Goal: Find specific page/section: Find specific page/section

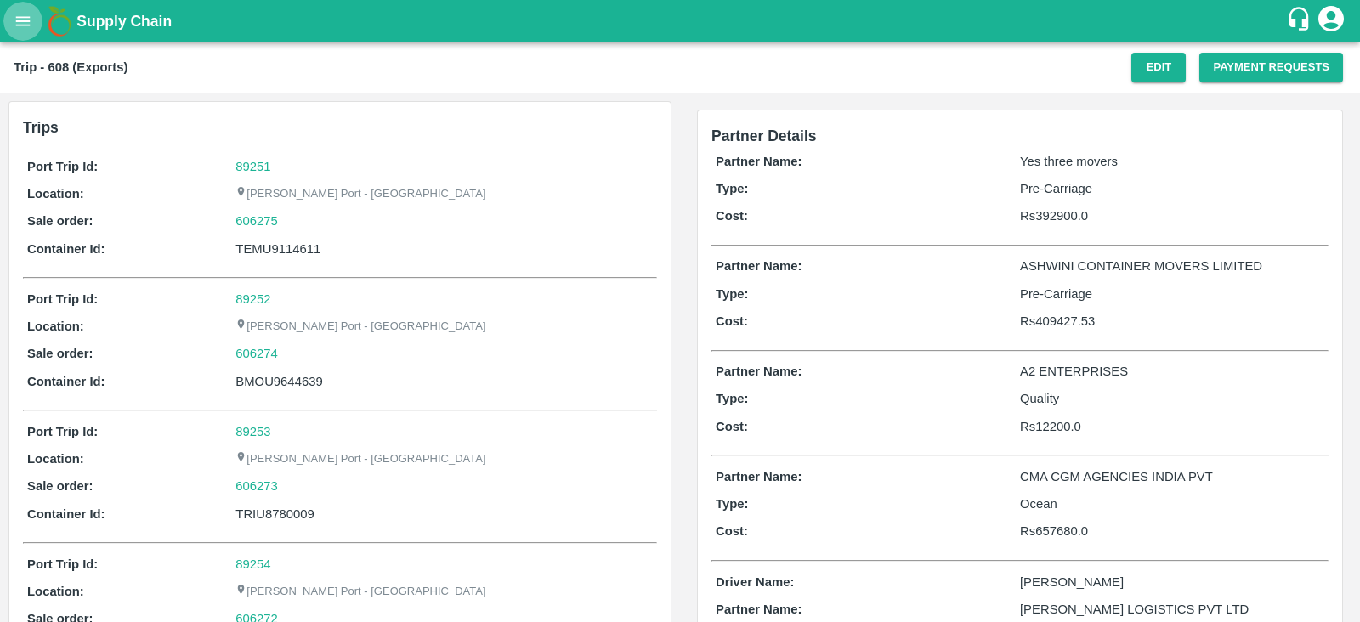
click at [25, 26] on icon "open drawer" at bounding box center [23, 21] width 19 height 19
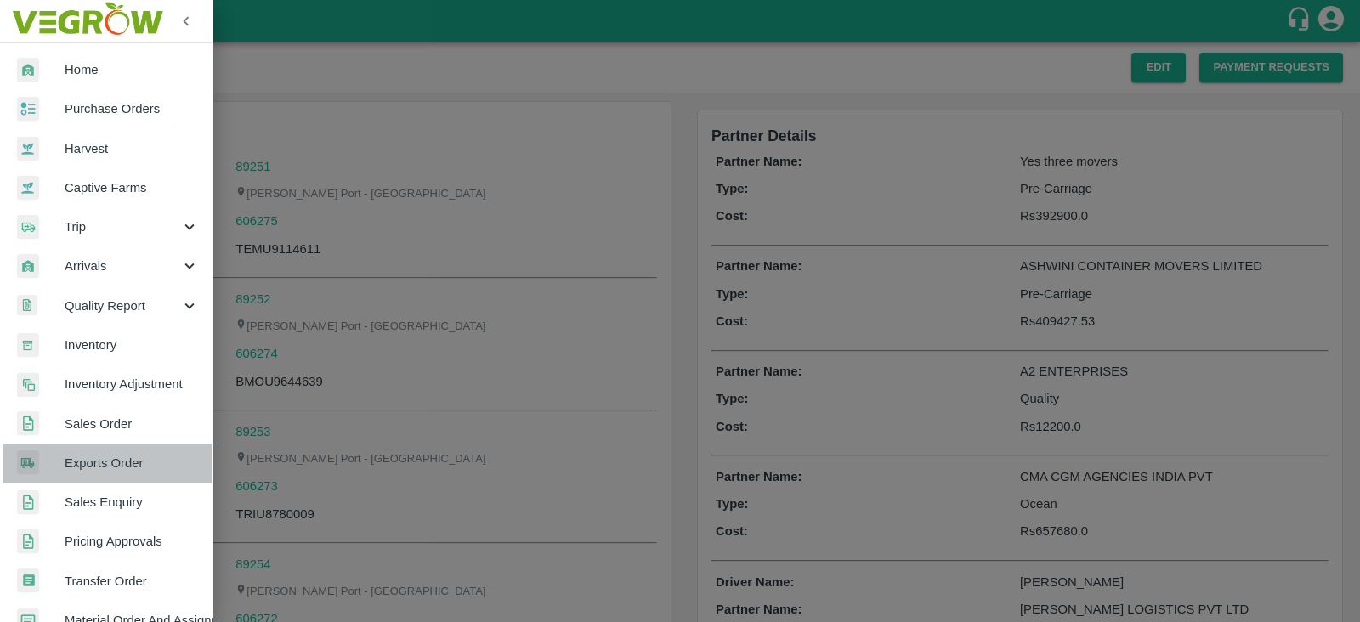
click at [132, 455] on span "Exports Order" at bounding box center [132, 463] width 134 height 19
